Goal: Task Accomplishment & Management: Use online tool/utility

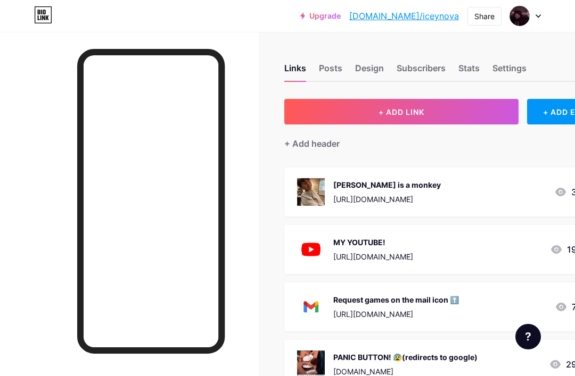
click at [444, 114] on button "+ ADD LINK" at bounding box center [401, 112] width 234 height 26
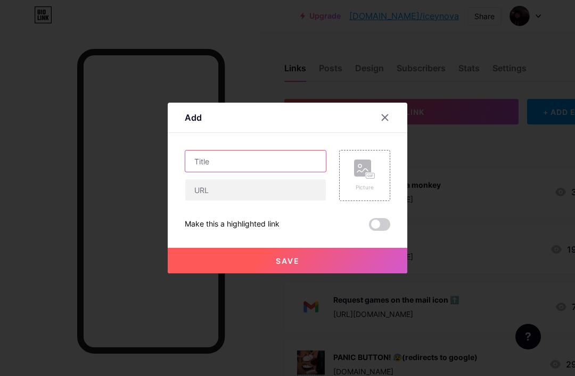
click at [275, 172] on input "text" at bounding box center [255, 161] width 140 height 21
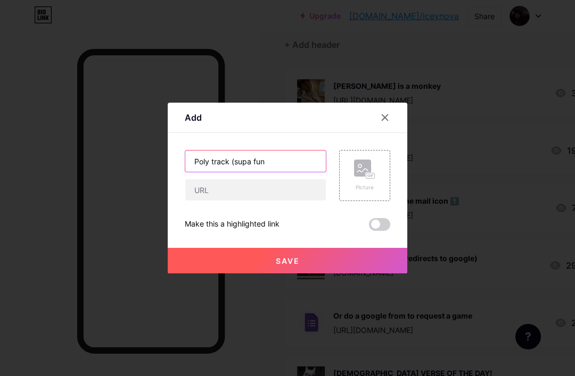
click at [293, 172] on input "Poly track (supa fun" at bounding box center [255, 161] width 140 height 21
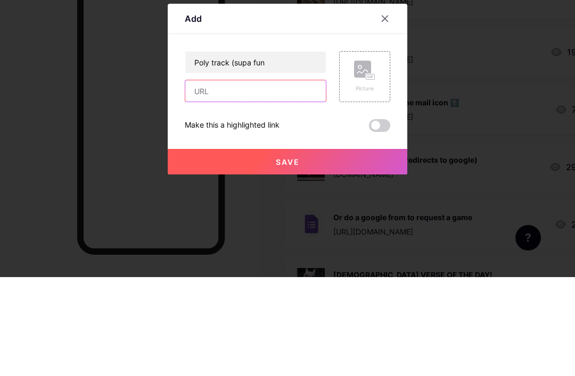
click at [301, 179] on input "text" at bounding box center [255, 189] width 140 height 21
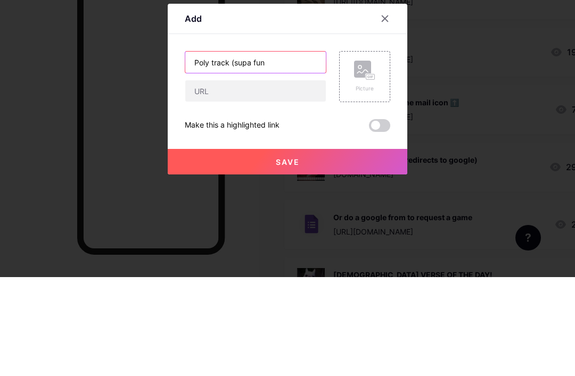
click at [309, 151] on input "Poly track (supa fun" at bounding box center [255, 161] width 140 height 21
type input "Poly track (supa fun)"
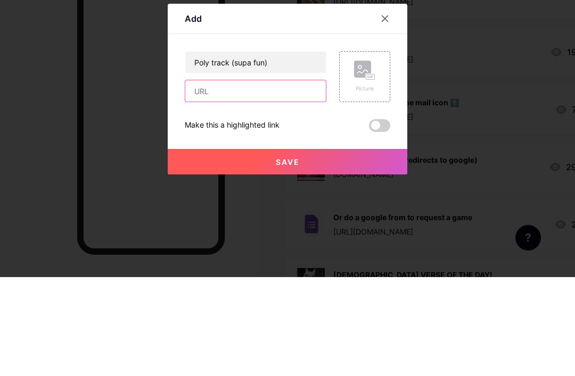
click at [296, 179] on input "text" at bounding box center [255, 189] width 140 height 21
paste input "[URL][DOMAIN_NAME]"
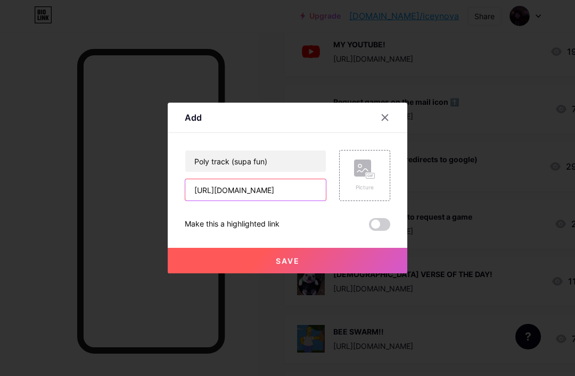
type input "[URL][DOMAIN_NAME]"
click at [344, 271] on button "Save" at bounding box center [287, 261] width 239 height 26
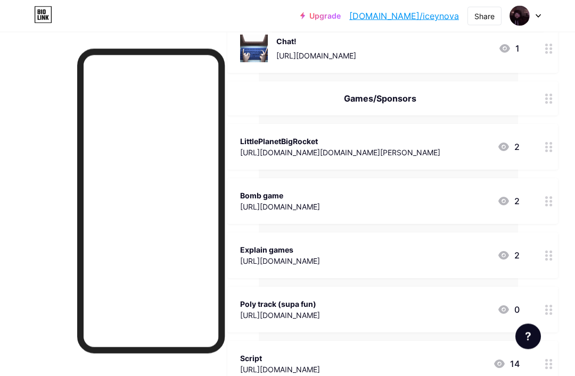
scroll to position [546, 57]
click at [518, 306] on div "0" at bounding box center [508, 309] width 22 height 13
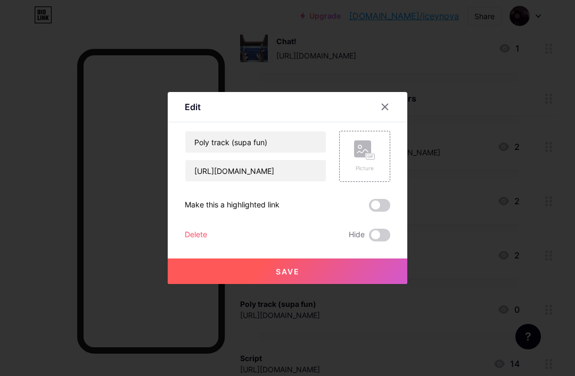
click at [369, 160] on rect at bounding box center [370, 156] width 9 height 5
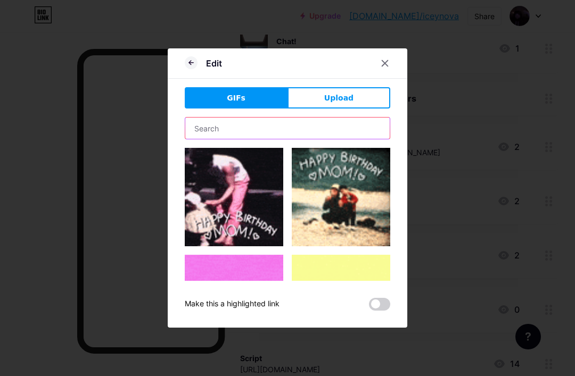
click at [346, 139] on input "text" at bounding box center [287, 128] width 204 height 21
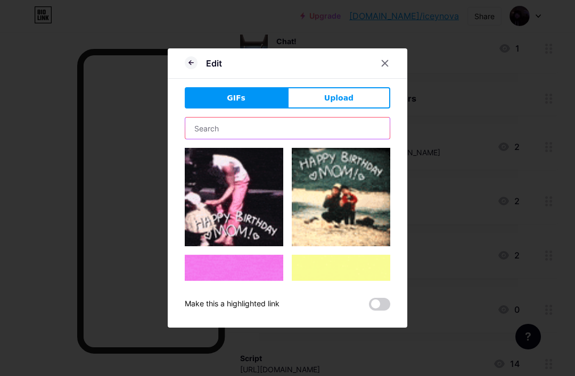
scroll to position [545, 57]
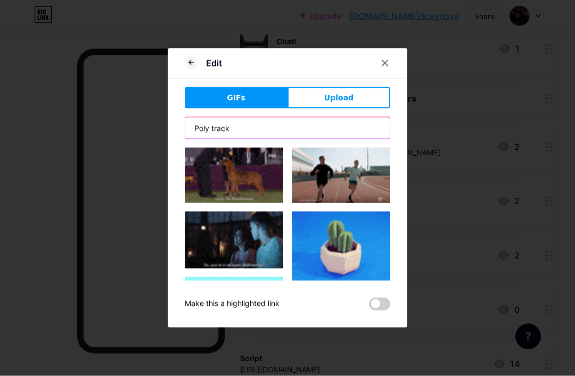
click at [347, 139] on input "Poly track" at bounding box center [287, 128] width 204 height 21
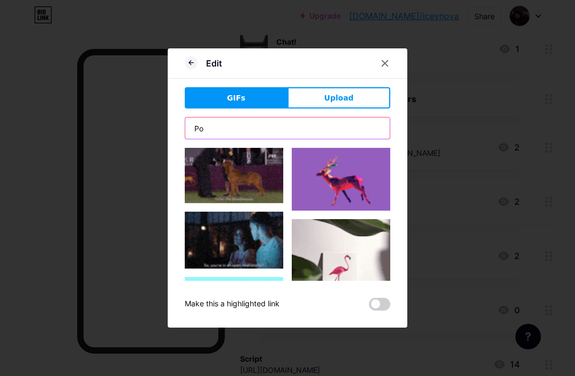
type input "P"
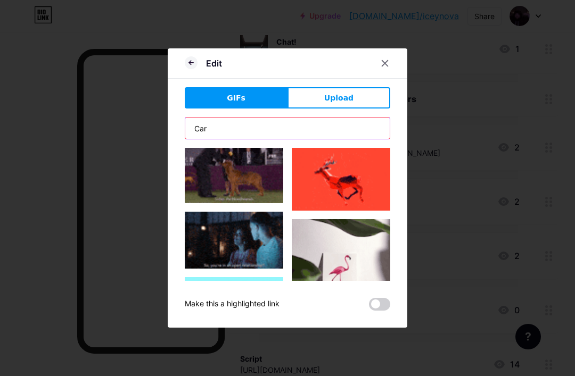
type input "Car"
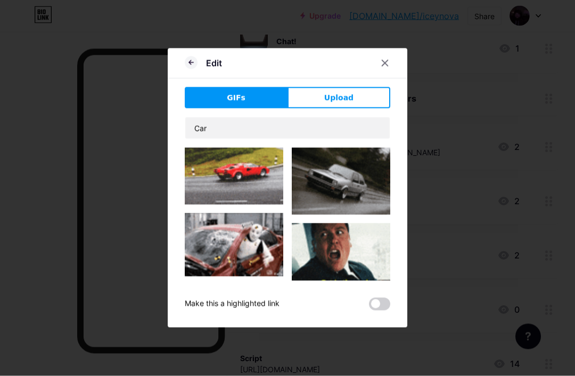
click at [197, 202] on img at bounding box center [234, 176] width 98 height 57
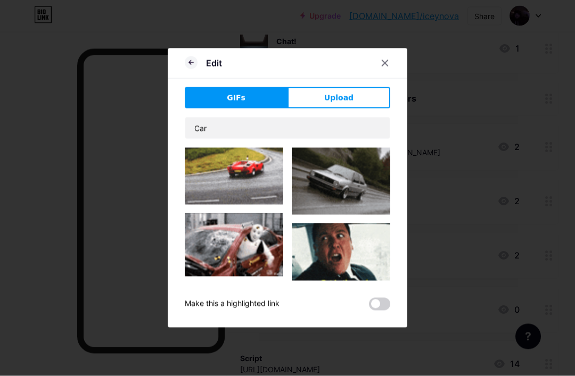
scroll to position [546, 57]
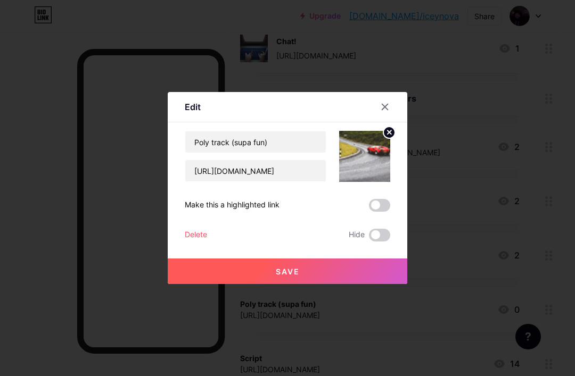
click at [218, 283] on button "Save" at bounding box center [287, 272] width 239 height 26
click at [60, 178] on div at bounding box center [287, 188] width 575 height 376
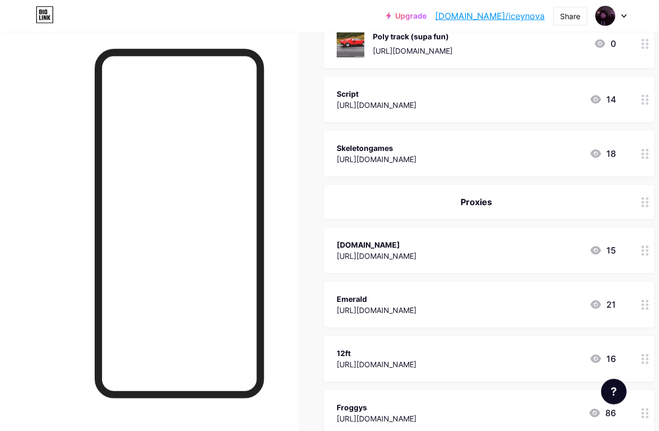
scroll to position [810, 1]
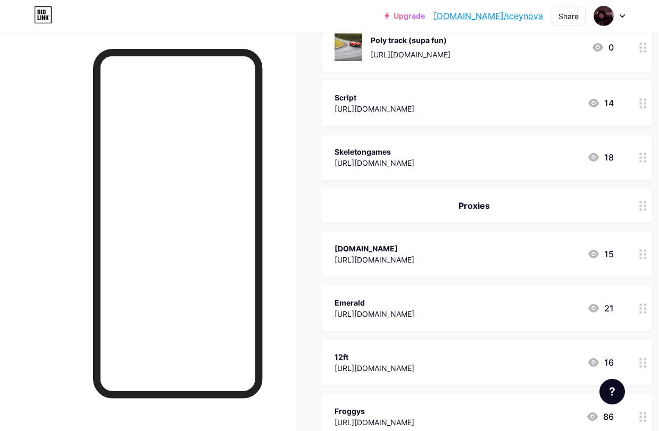
click at [522, 140] on div "Skeletongames [URL][DOMAIN_NAME] 18" at bounding box center [487, 158] width 330 height 46
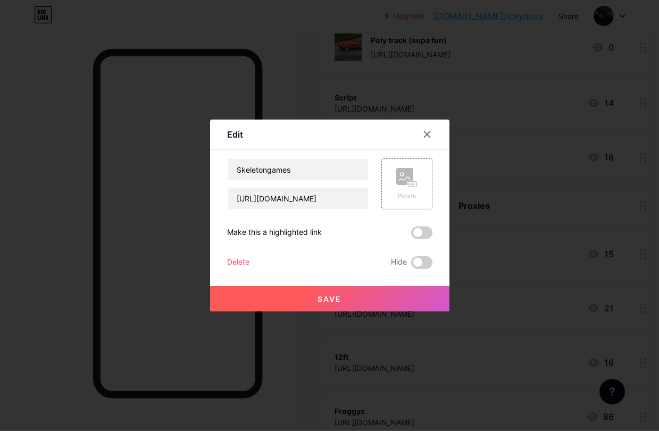
click at [382, 306] on button "Save" at bounding box center [329, 299] width 239 height 26
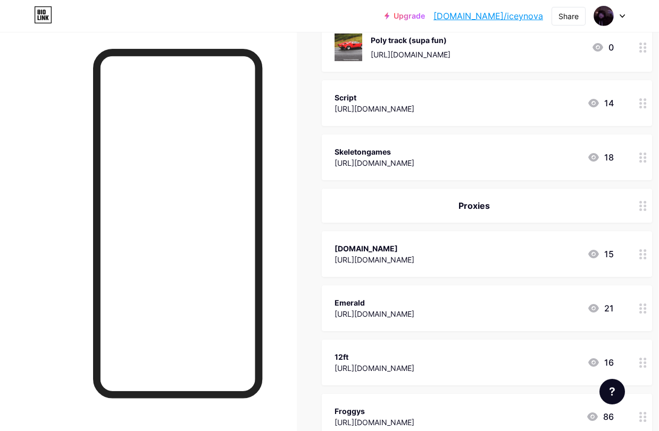
click at [574, 173] on div "Skeletongames [URL][DOMAIN_NAME] 18" at bounding box center [487, 158] width 330 height 46
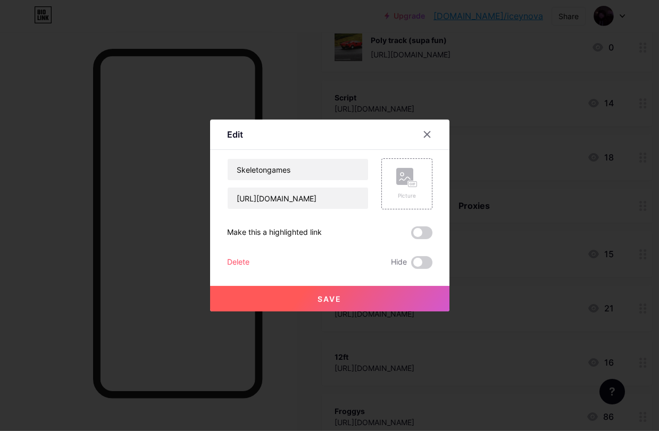
click at [434, 144] on div at bounding box center [427, 134] width 19 height 19
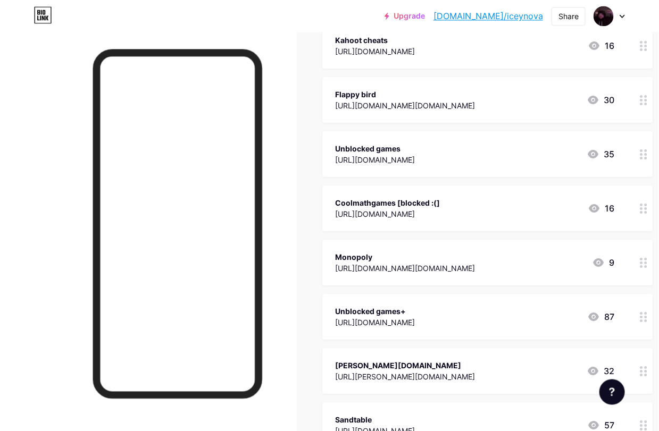
scroll to position [1702, 1]
